Goal: Navigation & Orientation: Find specific page/section

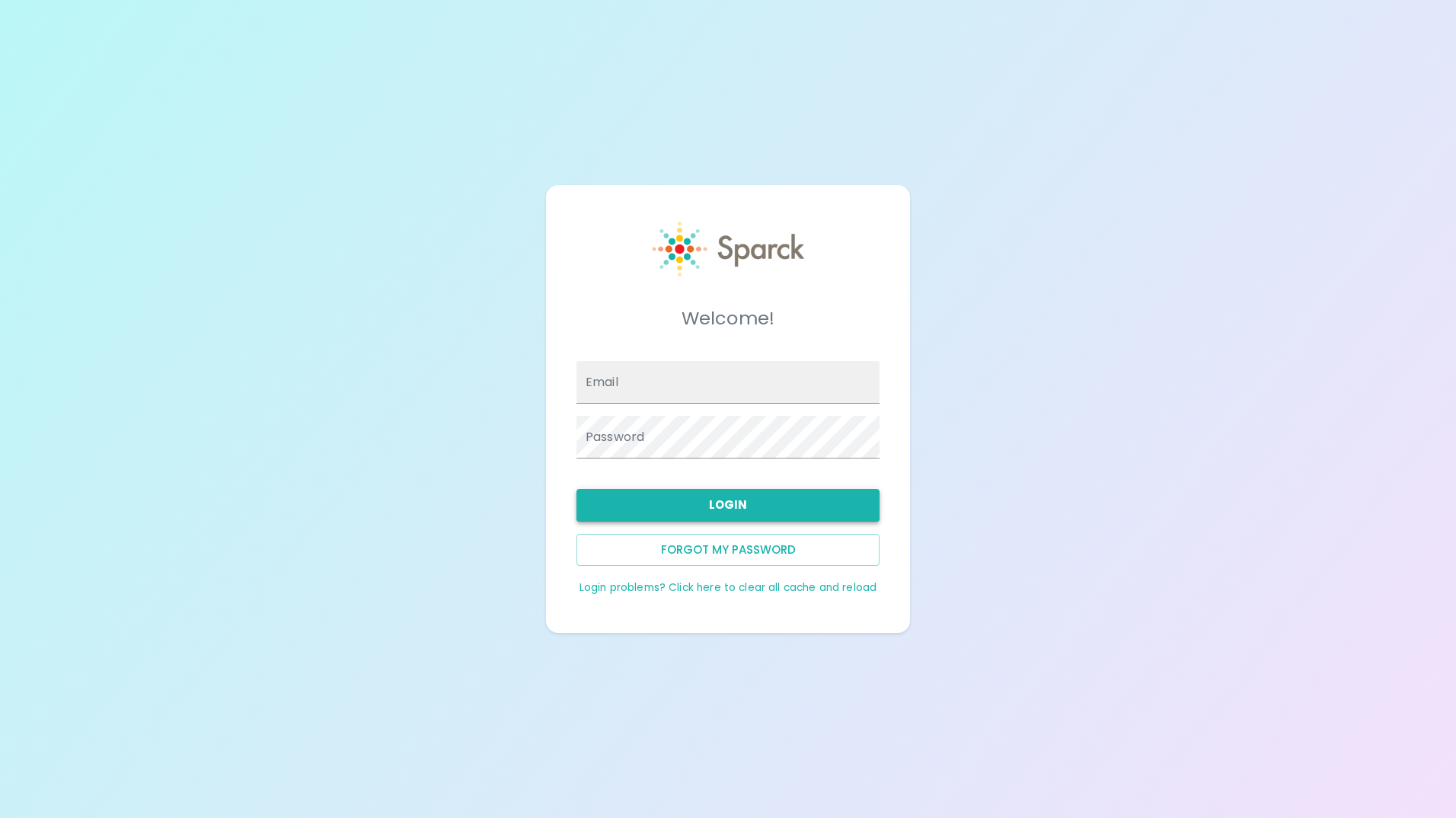
type input "[EMAIL_ADDRESS][DOMAIN_NAME]"
click at [713, 510] on button "Login" at bounding box center [728, 504] width 303 height 32
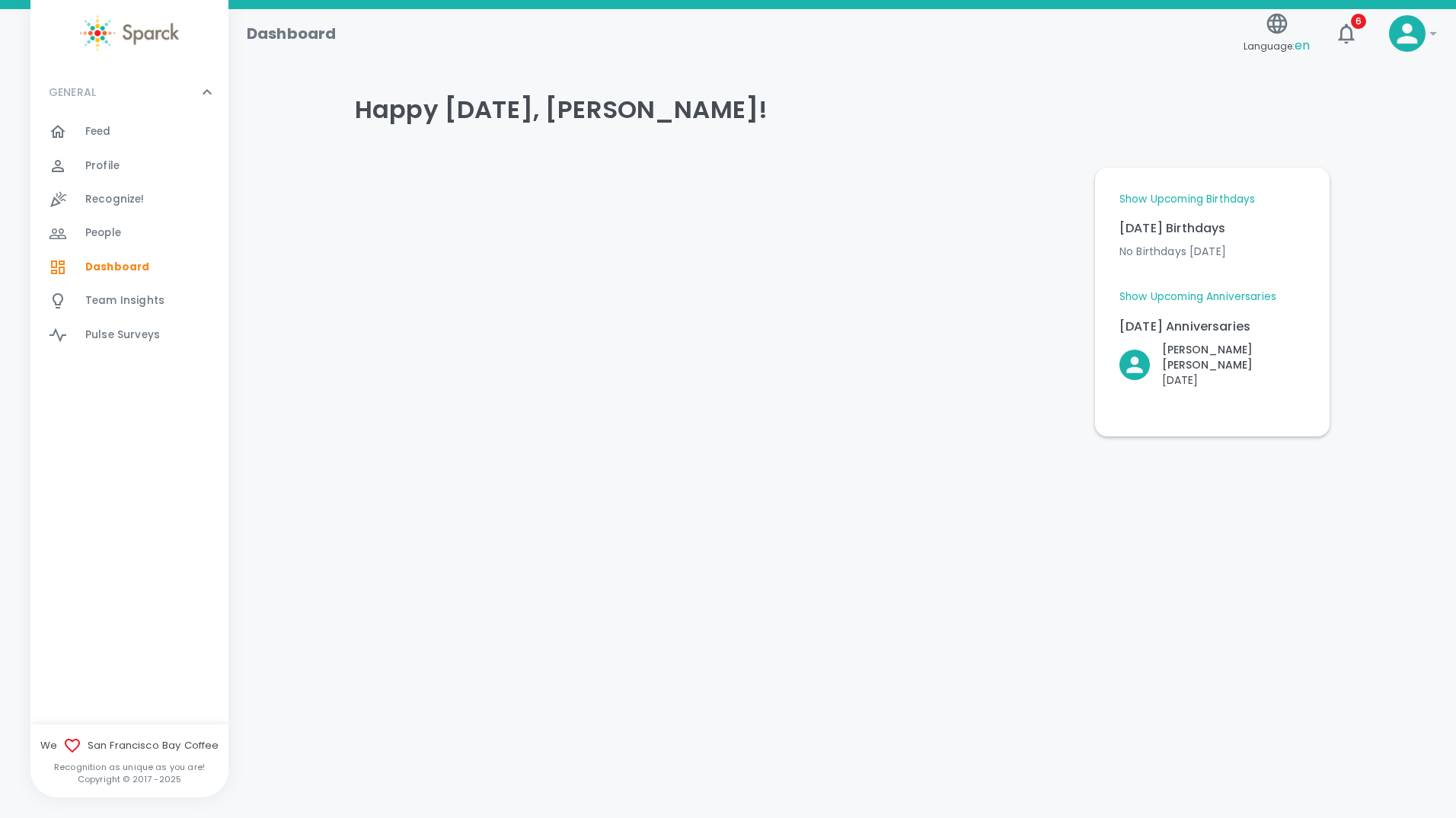
click at [101, 130] on span "Feed" at bounding box center [98, 132] width 26 height 16
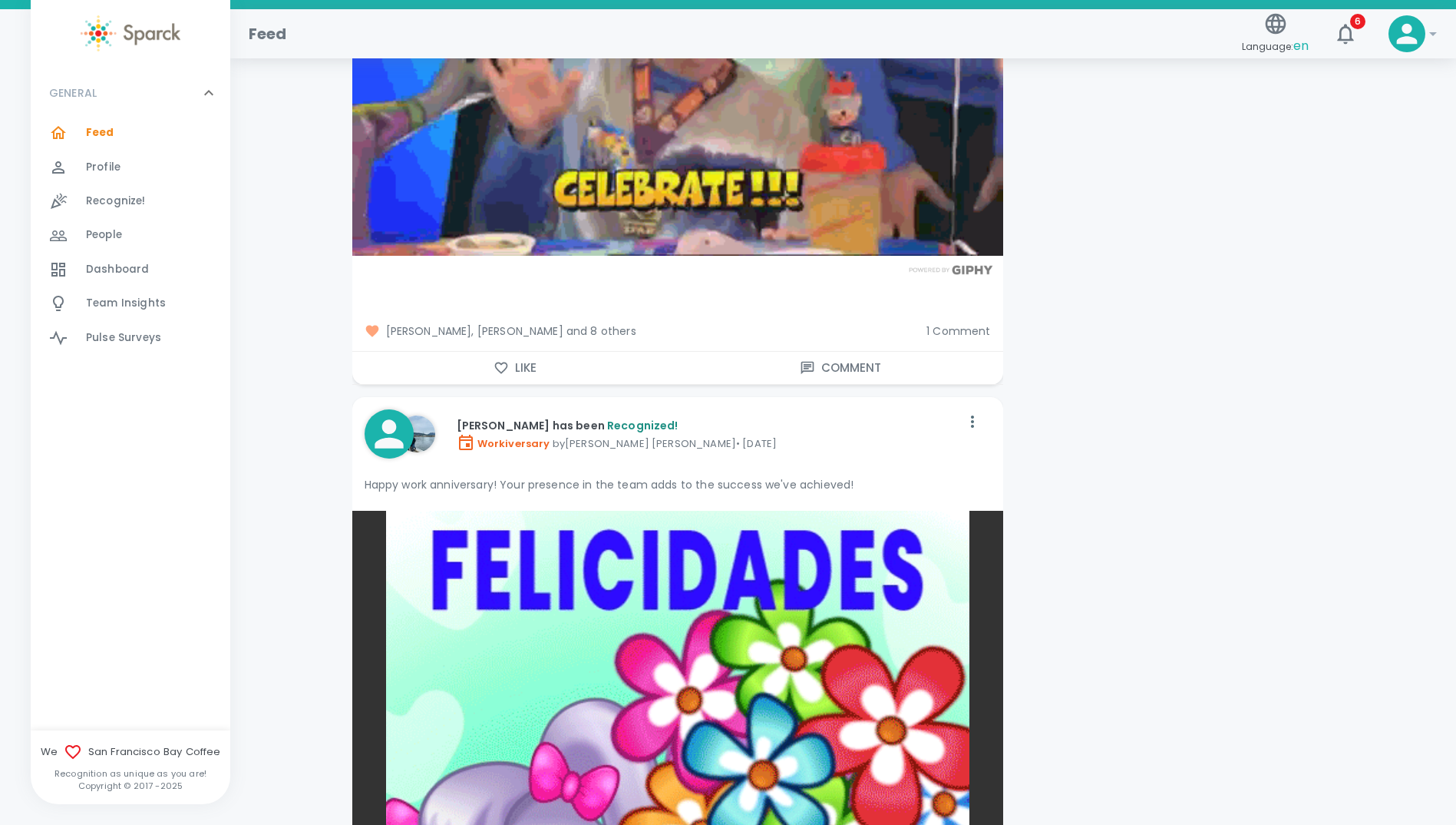
scroll to position [3455, 0]
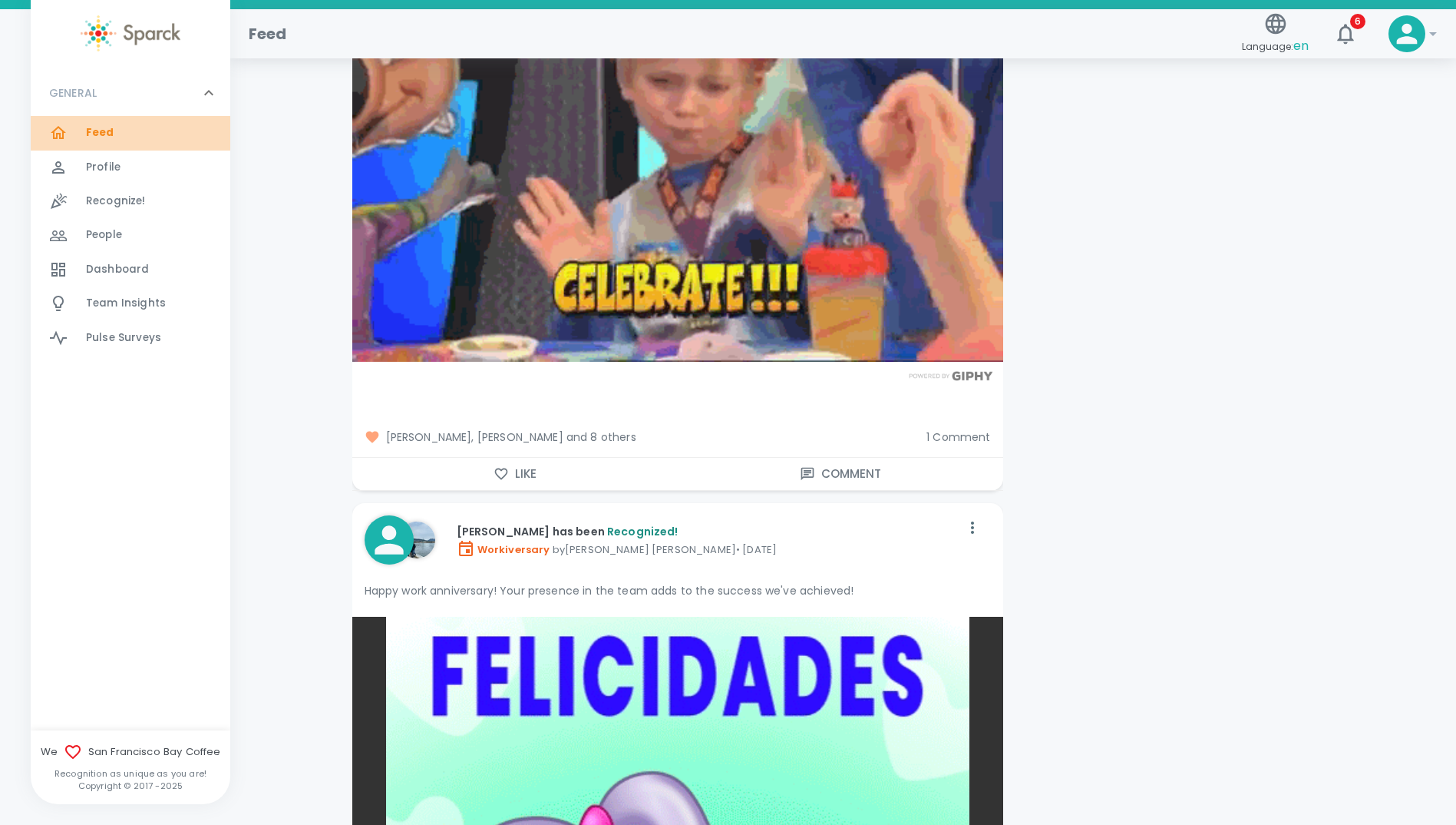
click at [101, 128] on span "Feed" at bounding box center [100, 133] width 28 height 16
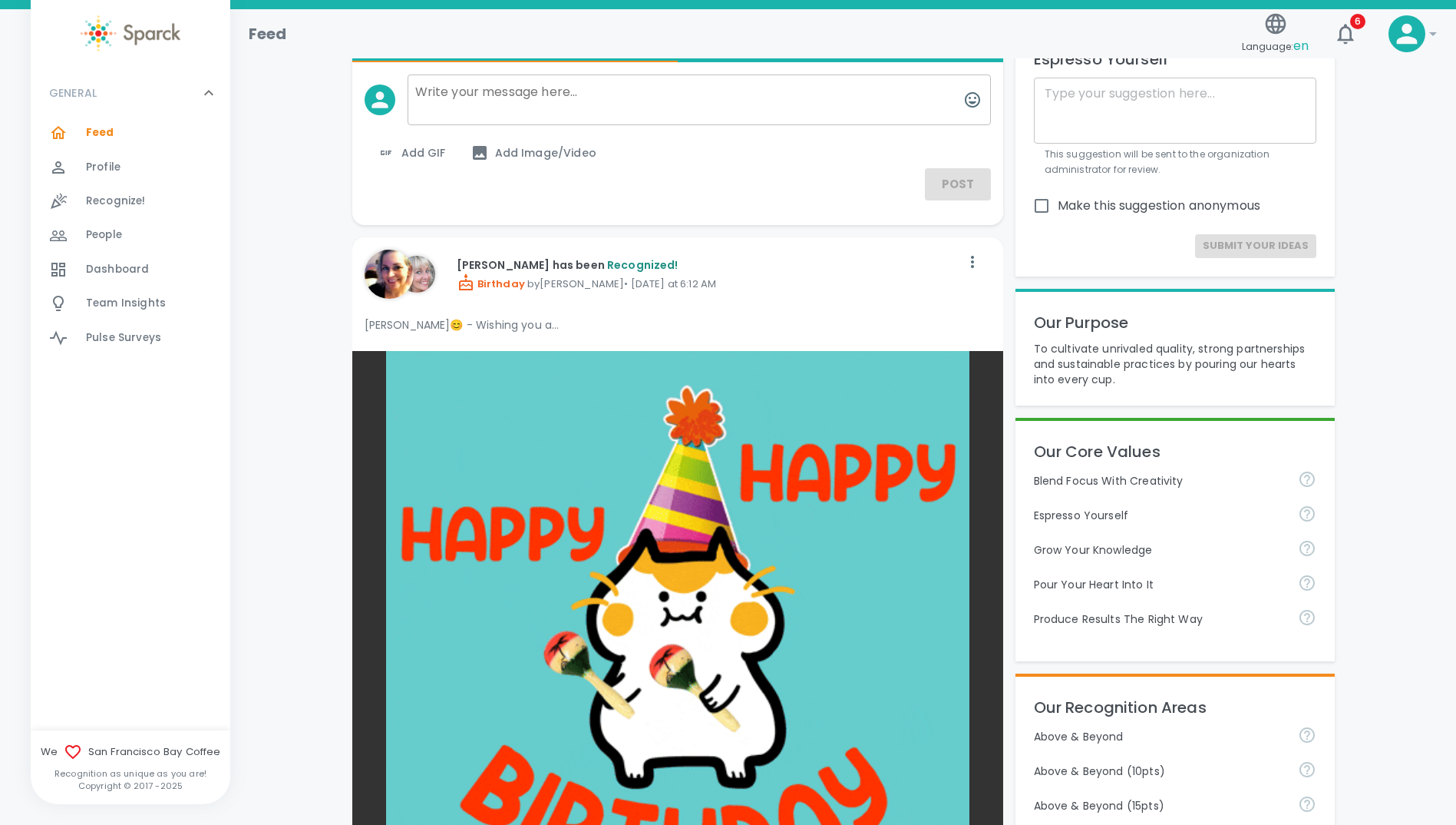
scroll to position [0, 0]
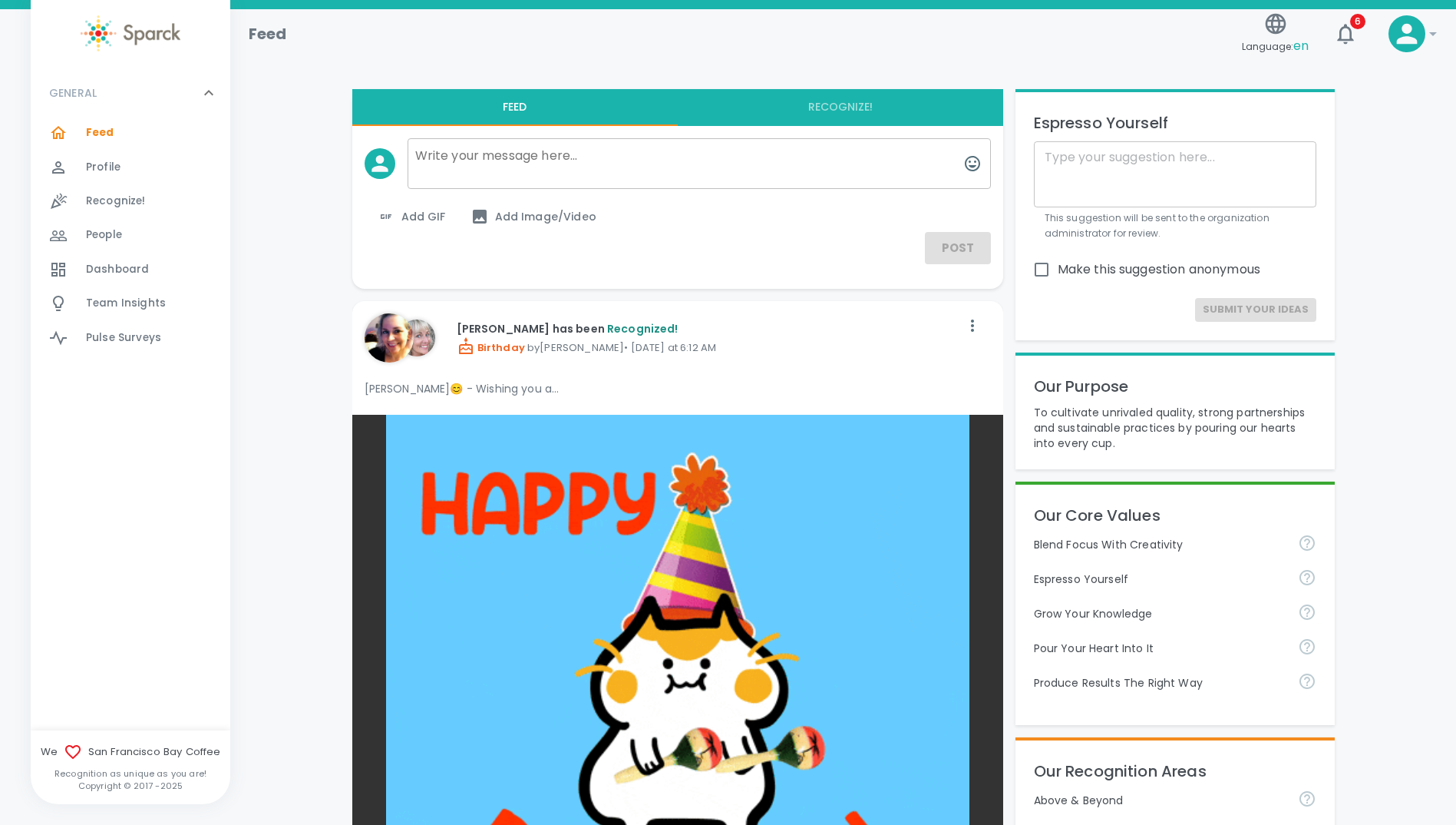
drag, startPoint x: 276, startPoint y: 116, endPoint x: 333, endPoint y: 16, distance: 115.1
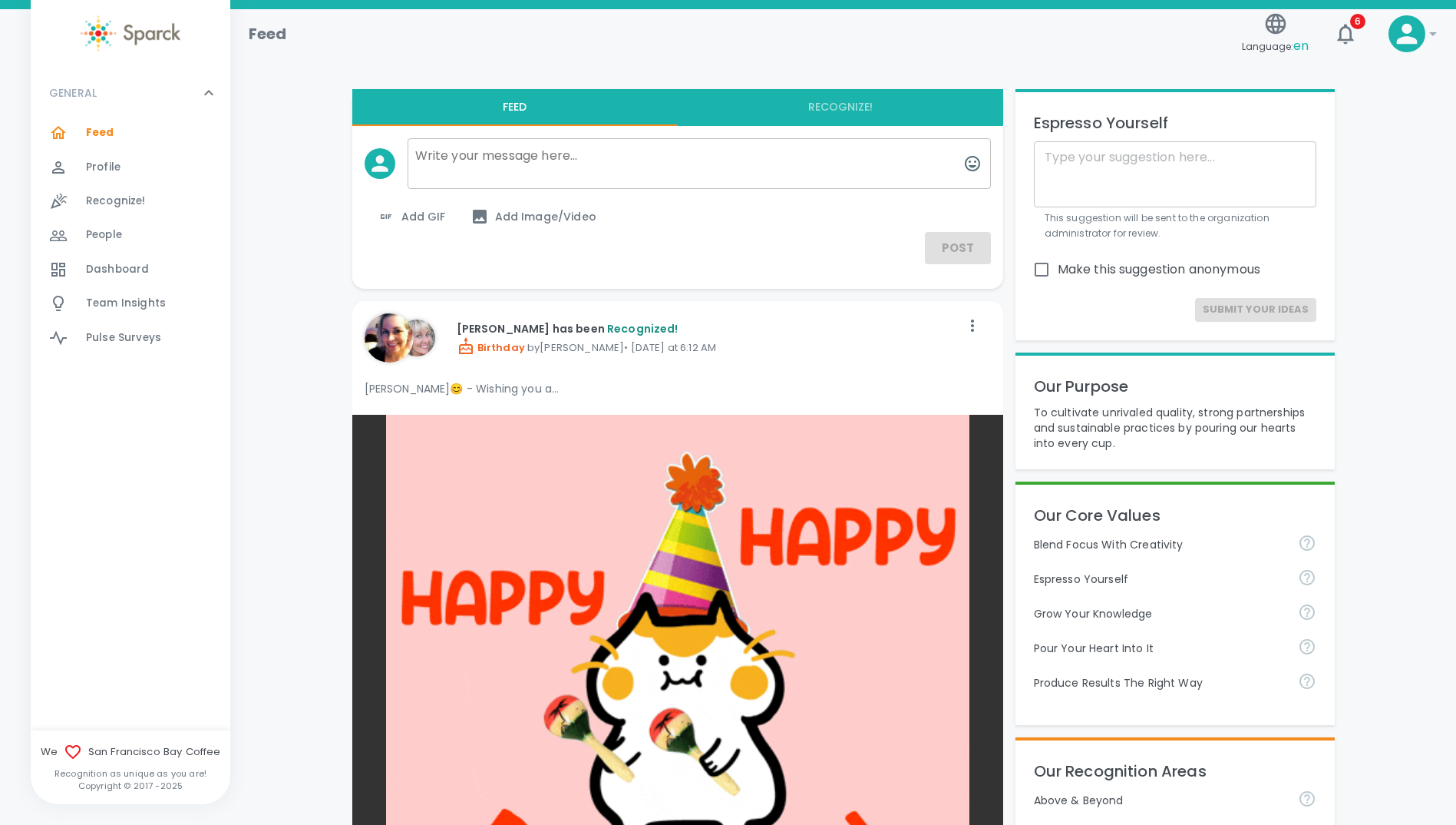
click at [97, 135] on span "Feed" at bounding box center [100, 133] width 28 height 16
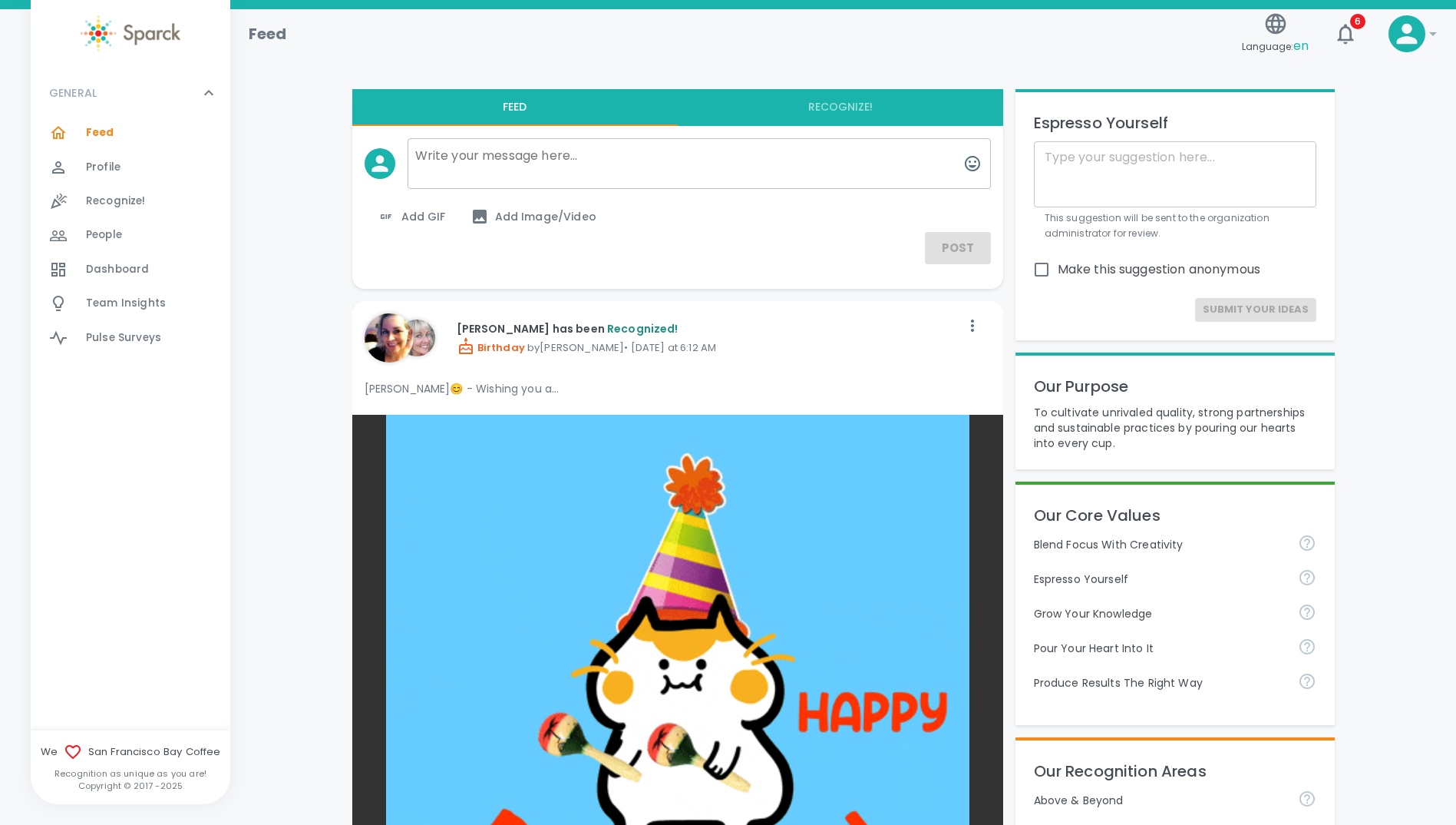
click at [107, 265] on span "Dashboard" at bounding box center [117, 270] width 63 height 16
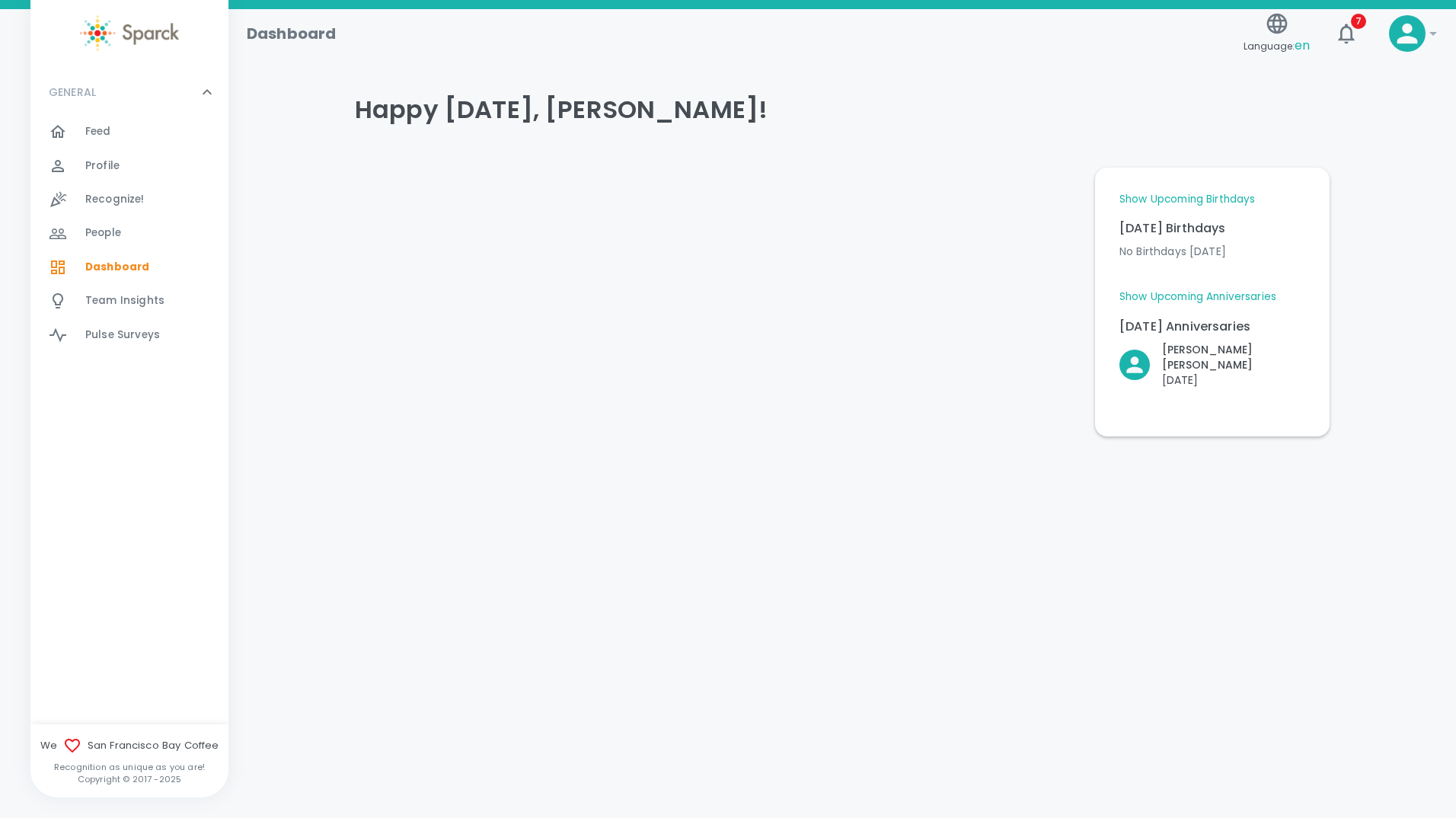
click at [98, 126] on span "Feed" at bounding box center [98, 132] width 26 height 16
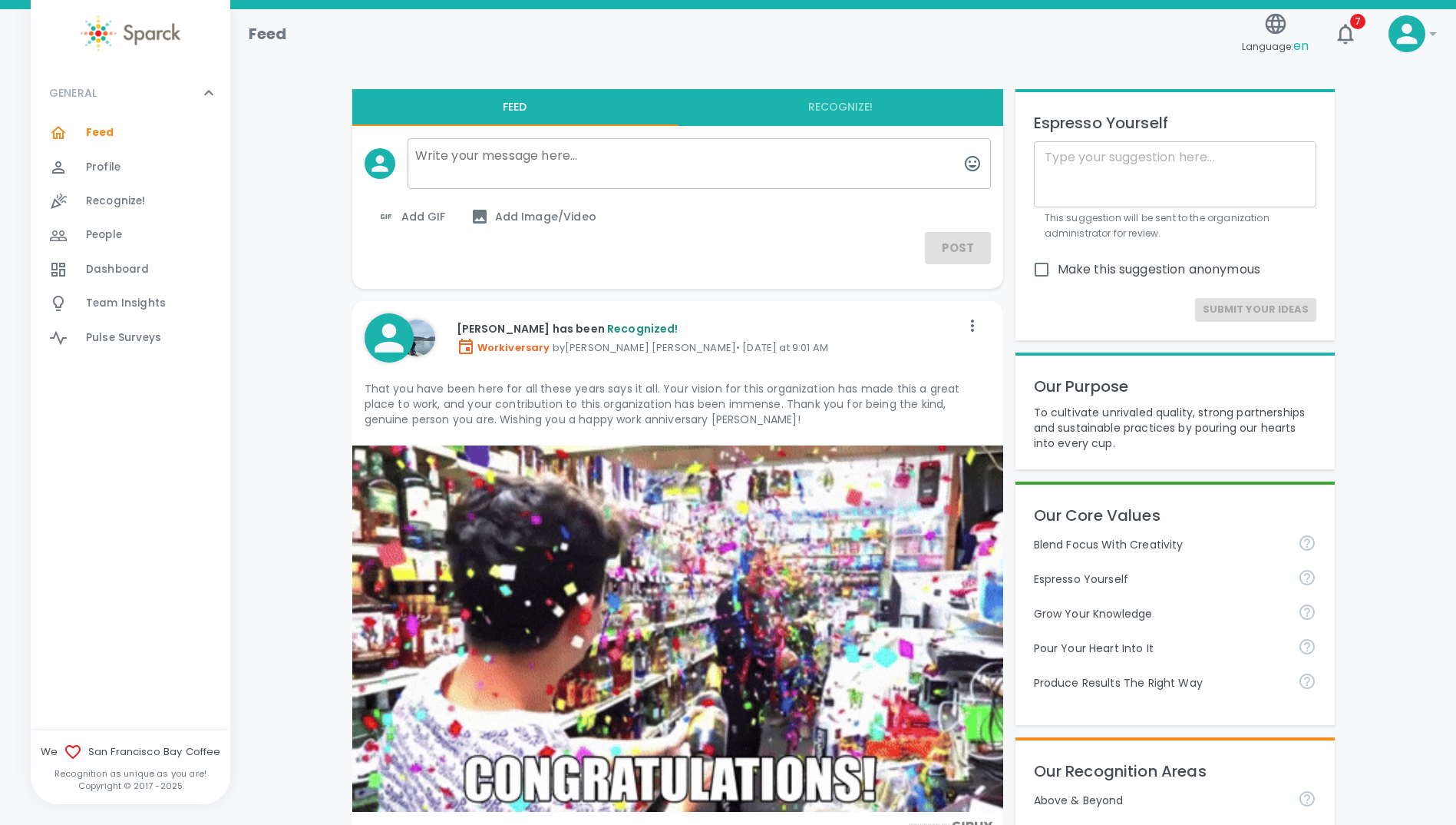
click at [109, 172] on span "Profile" at bounding box center [103, 168] width 35 height 16
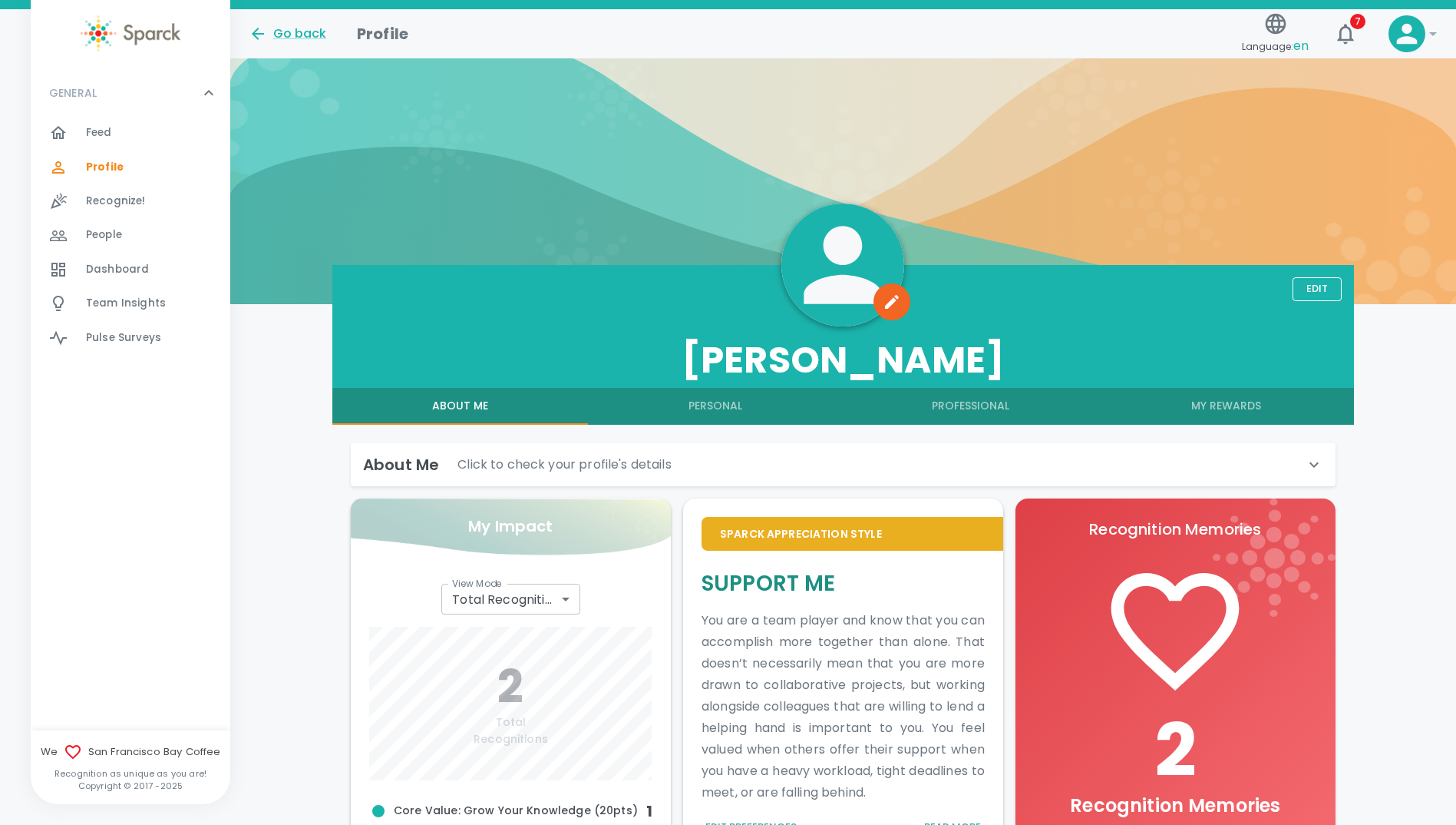
click at [105, 131] on span "Feed" at bounding box center [98, 133] width 26 height 16
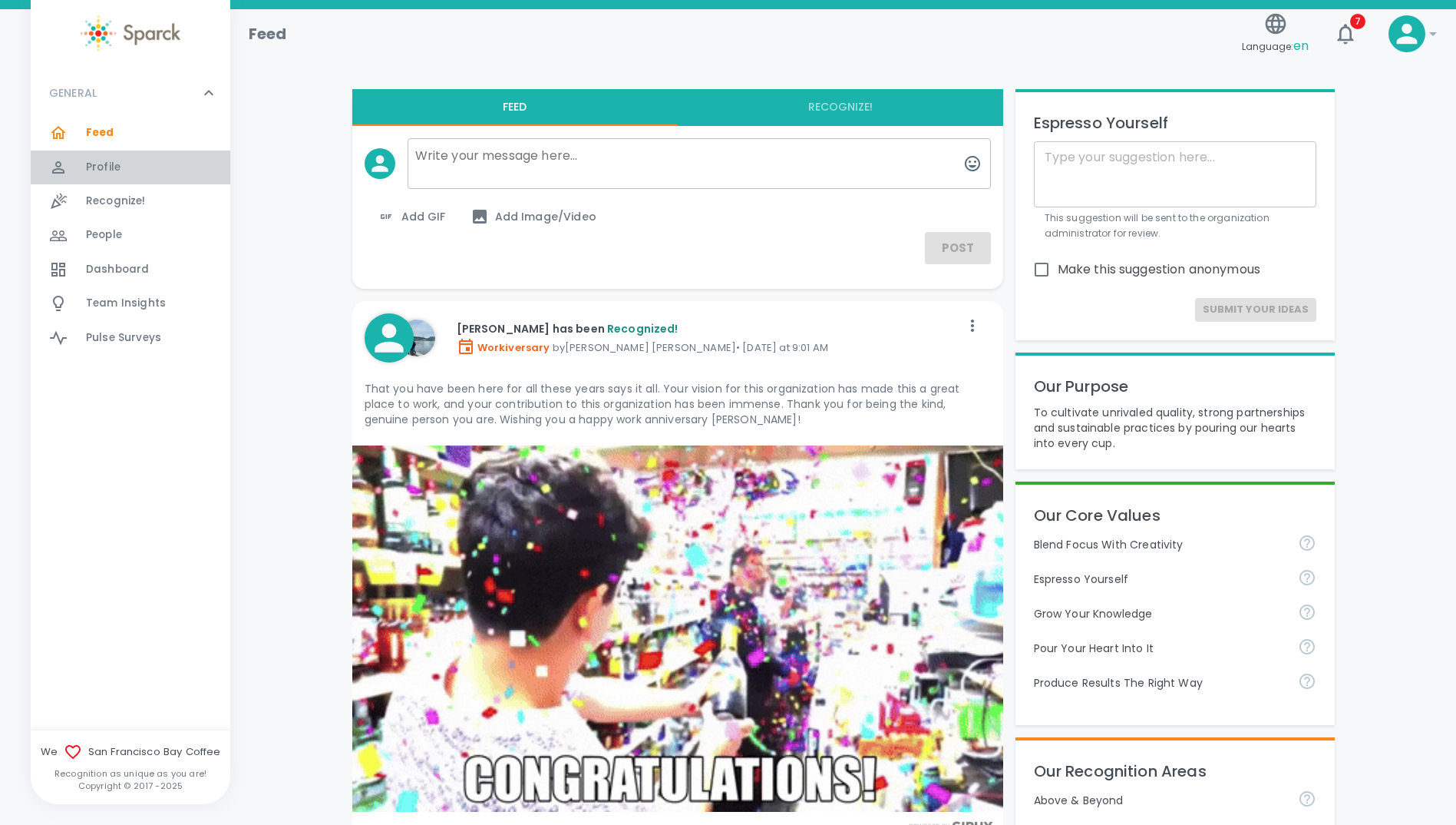
click at [94, 165] on span "Profile" at bounding box center [103, 168] width 35 height 16
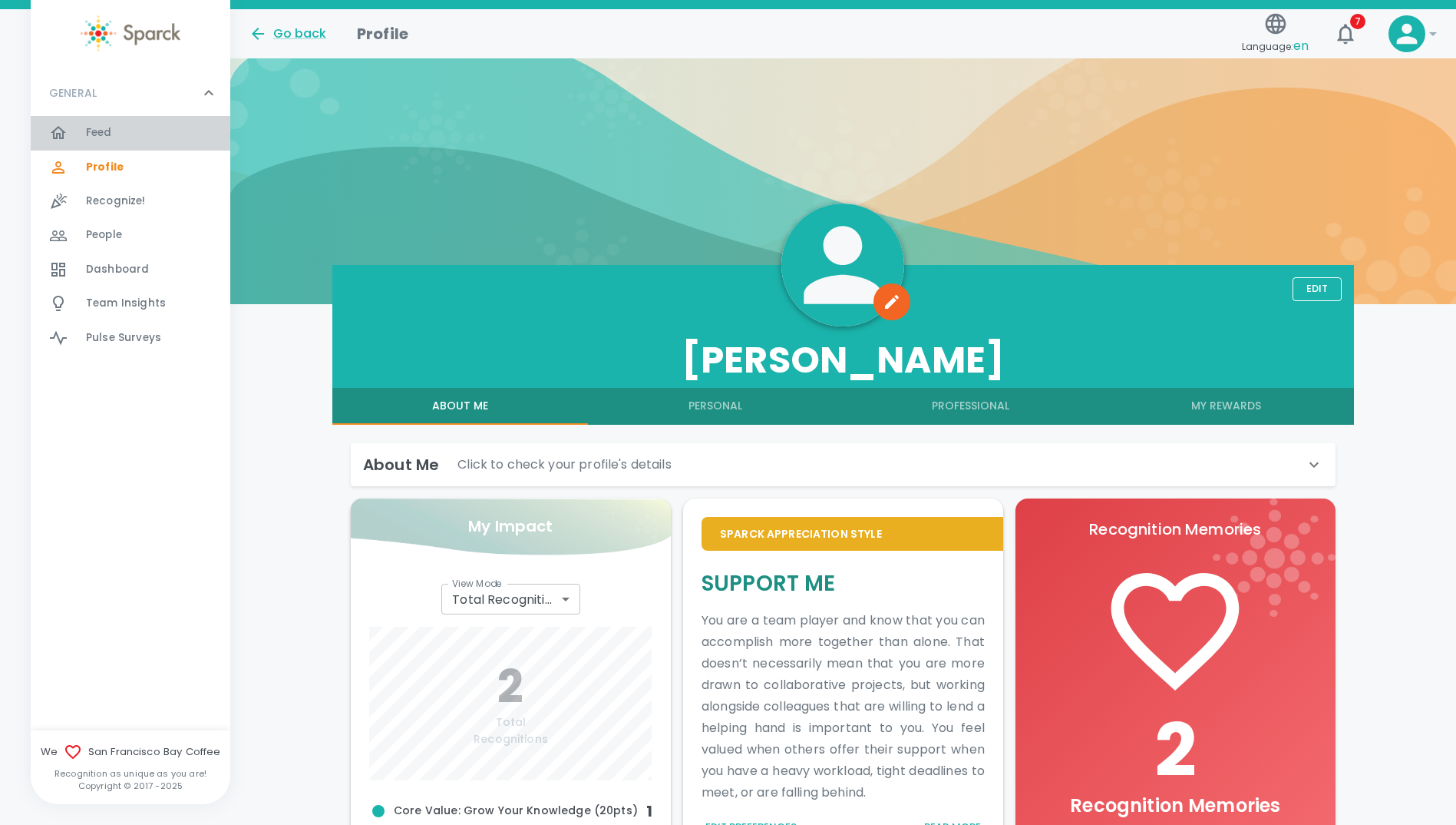
click at [108, 135] on span "Feed" at bounding box center [98, 133] width 26 height 16
